Goal: Check status: Check status

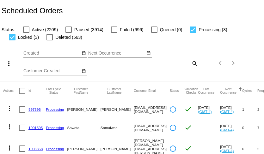
click at [194, 64] on mat-icon "search" at bounding box center [195, 64] width 8 height 10
click at [184, 66] on div "Search" at bounding box center [177, 60] width 44 height 12
click at [185, 64] on input "Search" at bounding box center [177, 62] width 44 height 5
paste input "[EMAIL_ADDRESS][DOMAIN_NAME]"
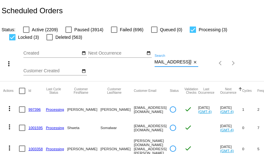
type input "[EMAIL_ADDRESS][DOMAIN_NAME]"
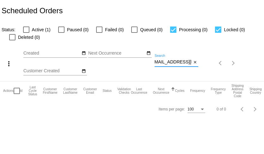
scroll to position [0, 0]
click at [172, 30] on div at bounding box center [173, 30] width 6 height 6
click at [173, 33] on input "Processing (0)" at bounding box center [173, 33] width 0 height 0
checkbox input "false"
click at [215, 30] on div at bounding box center [218, 30] width 6 height 6
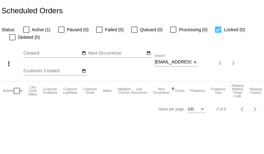
click at [218, 33] on input "Locked (0)" at bounding box center [218, 33] width 0 height 0
checkbox input "false"
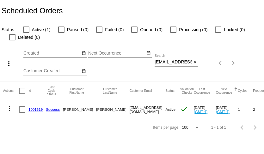
click at [98, 32] on div at bounding box center [99, 30] width 6 height 6
click at [99, 33] on input "Failed (0)" at bounding box center [99, 33] width 0 height 0
checkbox input "true"
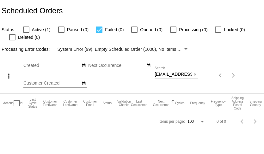
click at [26, 31] on div at bounding box center [26, 30] width 6 height 6
click at [26, 33] on input "Active (1)" at bounding box center [26, 33] width 0 height 0
checkbox input "true"
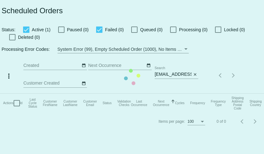
click at [10, 37] on app-dashboard-scheduled-orders "Scheduled Orders Status: Active (1) Paused (0) Failed (0) Queued (0) Processing…" at bounding box center [132, 65] width 264 height 131
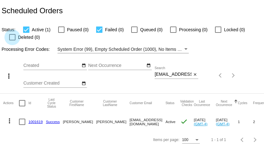
click at [14, 38] on div at bounding box center [12, 37] width 6 height 6
click at [12, 40] on input "Deleted (0)" at bounding box center [12, 40] width 0 height 0
checkbox input "true"
